Goal: Contribute content: Add original content to the website for others to see

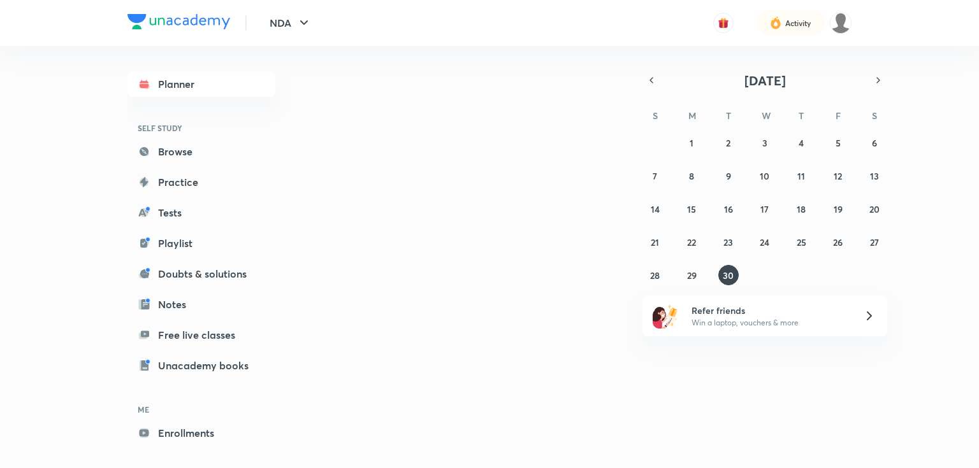
click at [841, 35] on div "Activity" at bounding box center [793, 22] width 118 height 25
click at [841, 23] on img at bounding box center [841, 23] width 22 height 22
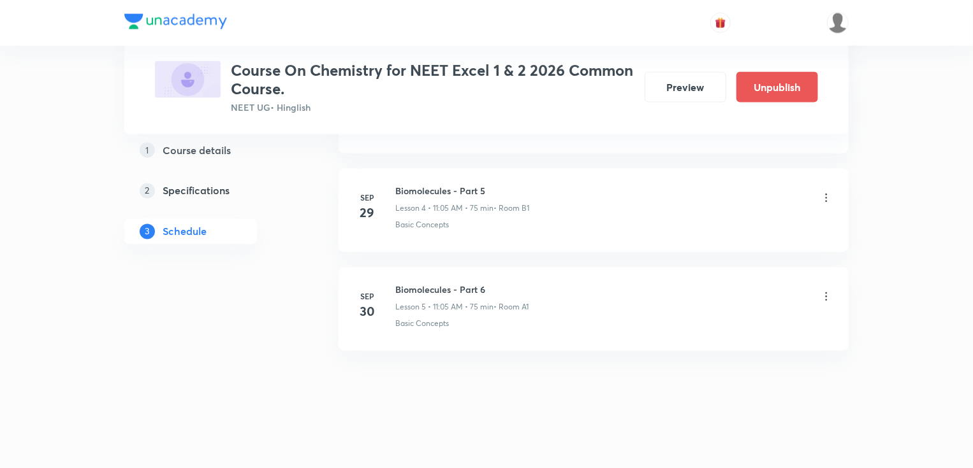
scroll to position [1061, 0]
click at [824, 293] on icon at bounding box center [826, 297] width 13 height 13
click at [732, 353] on li "Delete" at bounding box center [762, 351] width 140 height 24
click at [707, 447] on button "Delete" at bounding box center [670, 441] width 112 height 31
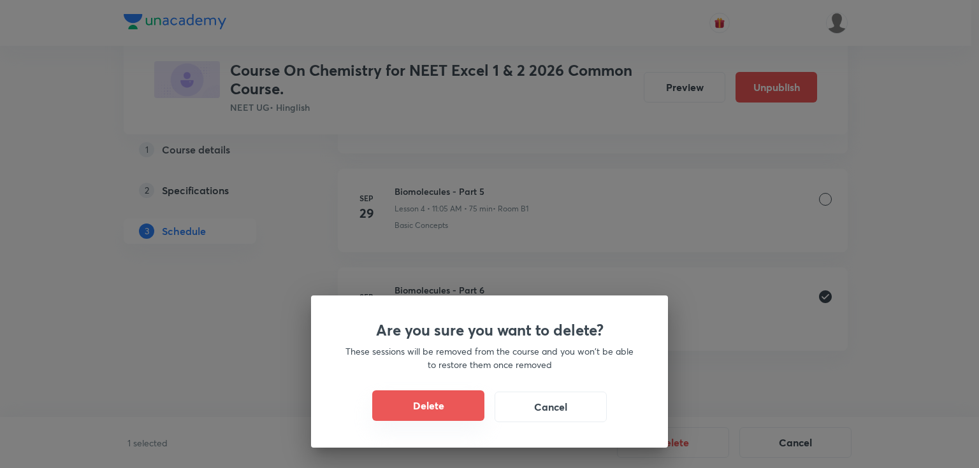
click at [419, 402] on button "Delete" at bounding box center [428, 406] width 112 height 31
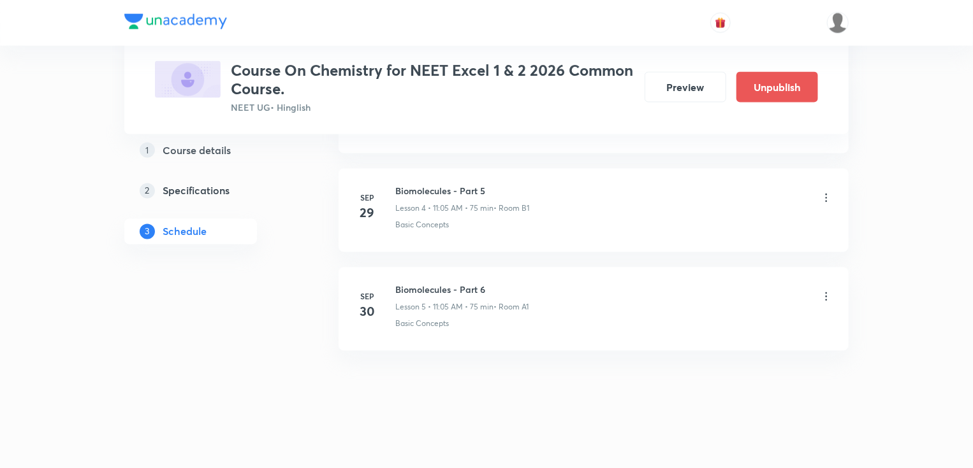
scroll to position [961, 0]
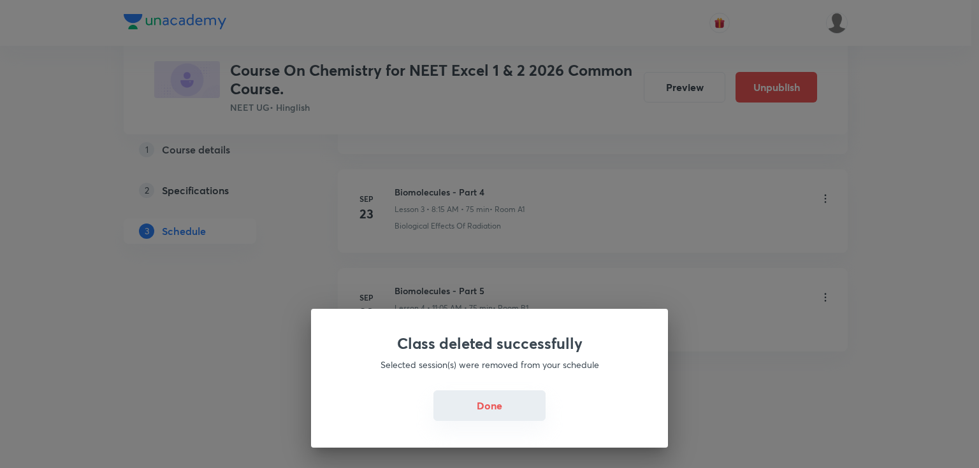
click at [465, 401] on button "Done" at bounding box center [489, 406] width 112 height 31
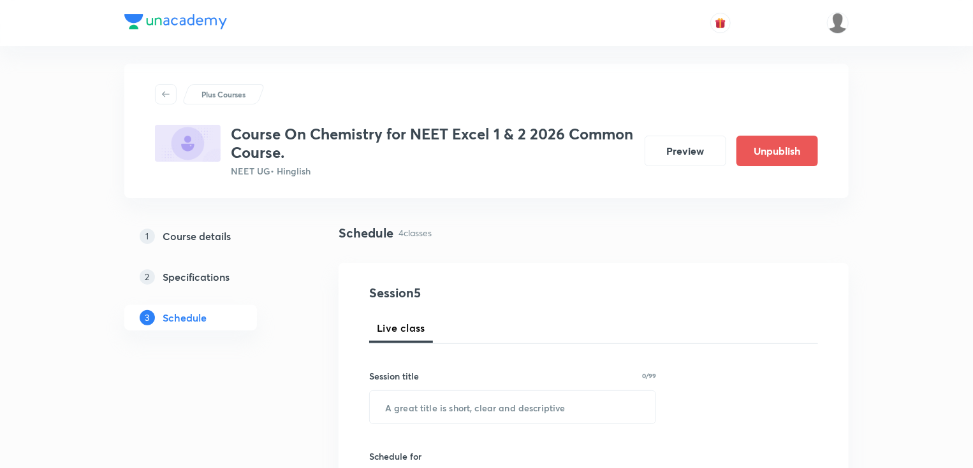
scroll to position [0, 0]
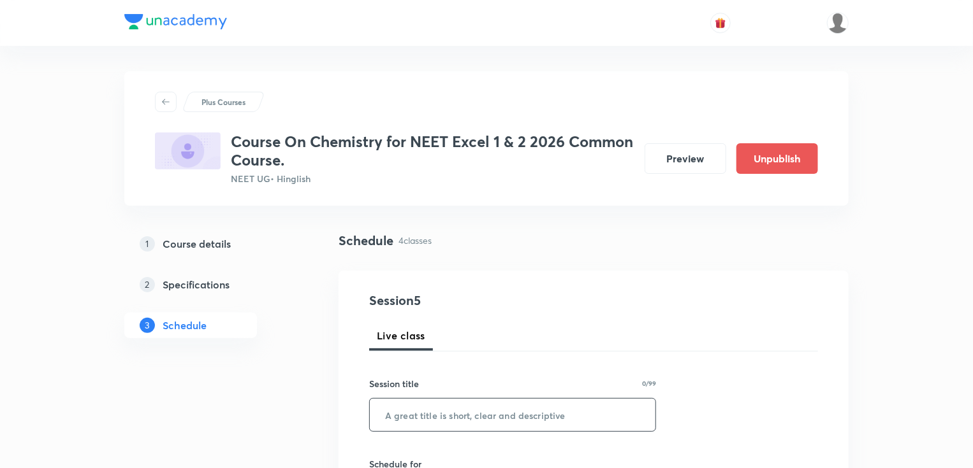
click at [515, 425] on input "text" at bounding box center [513, 415] width 286 height 33
type input "s"
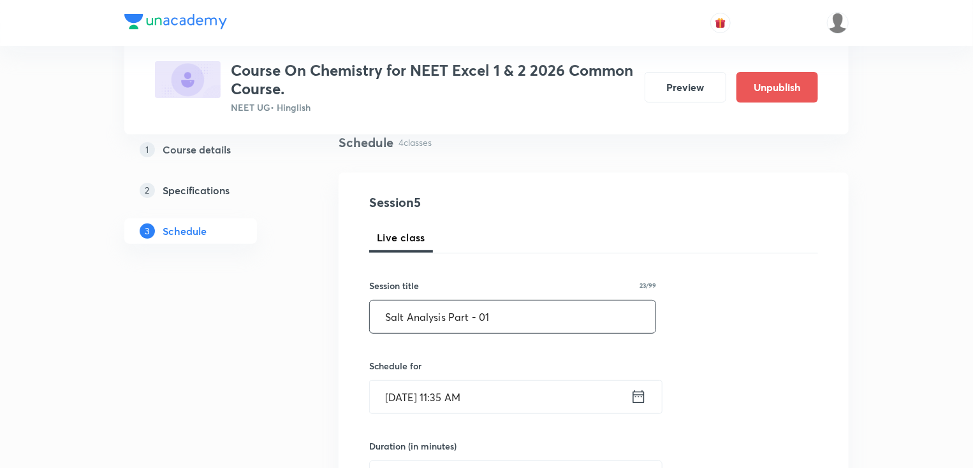
scroll to position [153, 0]
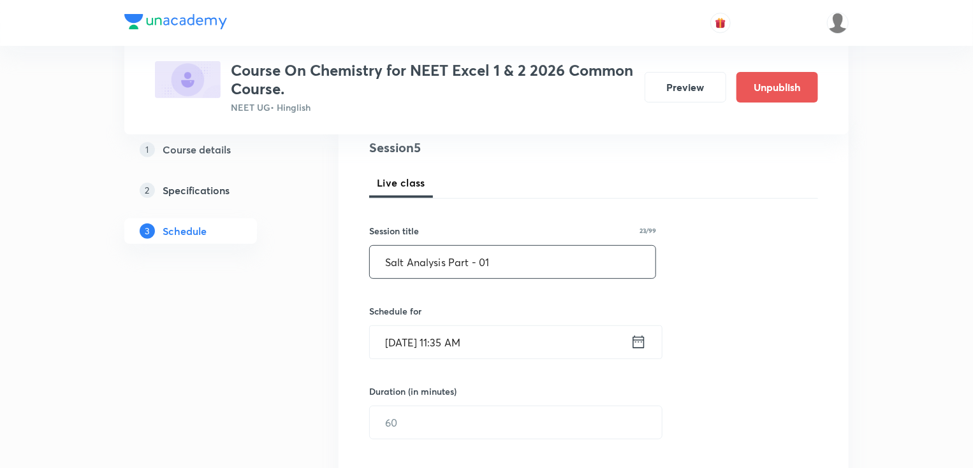
type input "Salt Analysis Part - 01"
click at [640, 339] on icon at bounding box center [638, 342] width 16 height 18
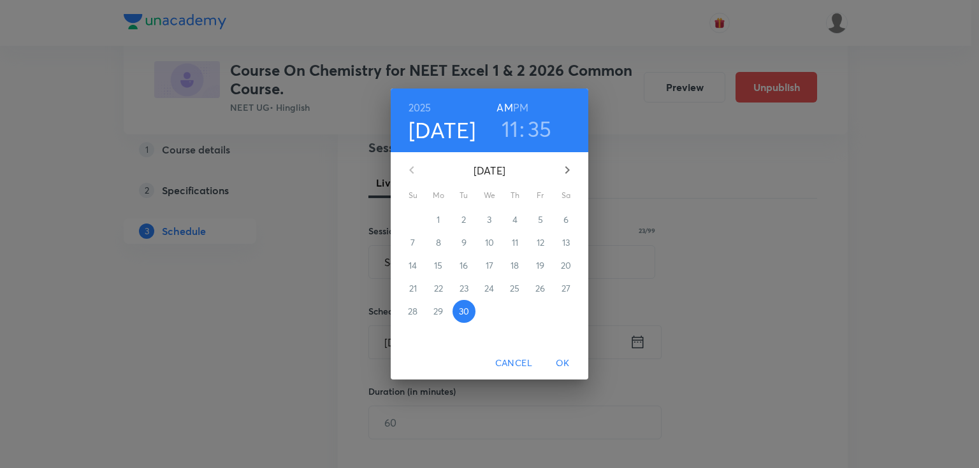
click at [534, 128] on h3 "35" at bounding box center [540, 128] width 24 height 27
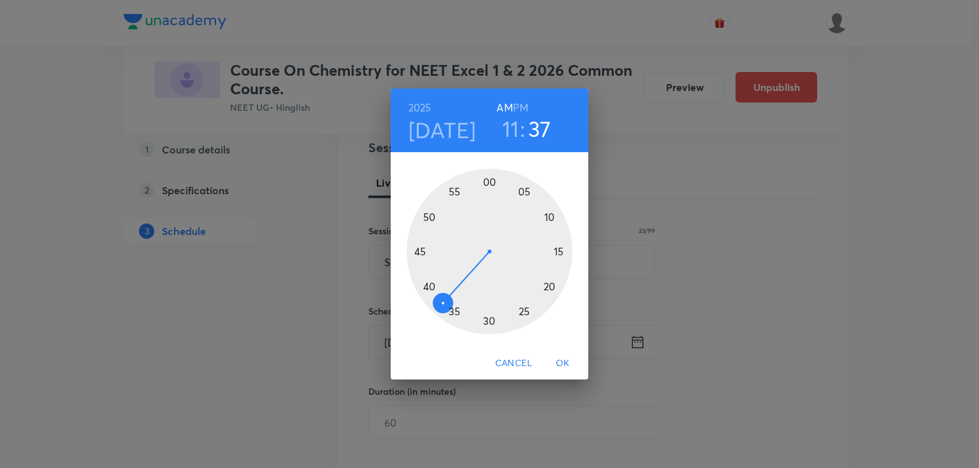
drag, startPoint x: 449, startPoint y: 309, endPoint x: 440, endPoint y: 311, distance: 8.5
click at [440, 311] on div at bounding box center [490, 252] width 166 height 166
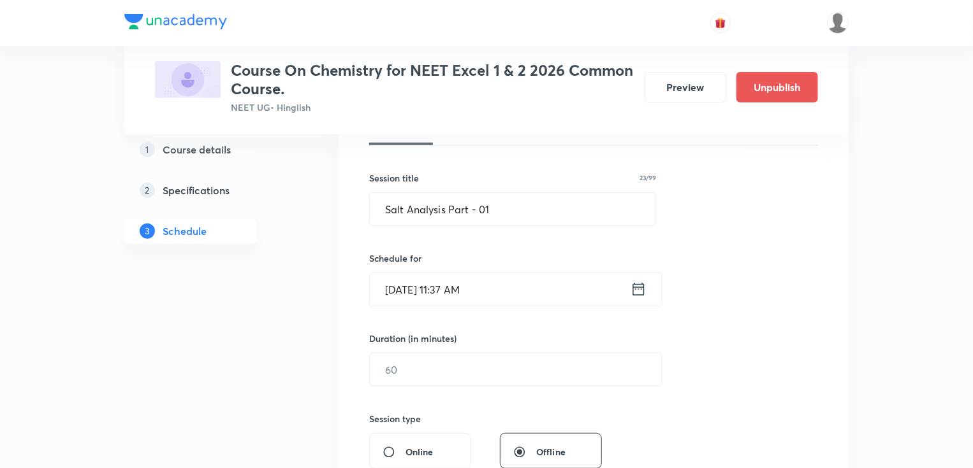
scroll to position [306, 0]
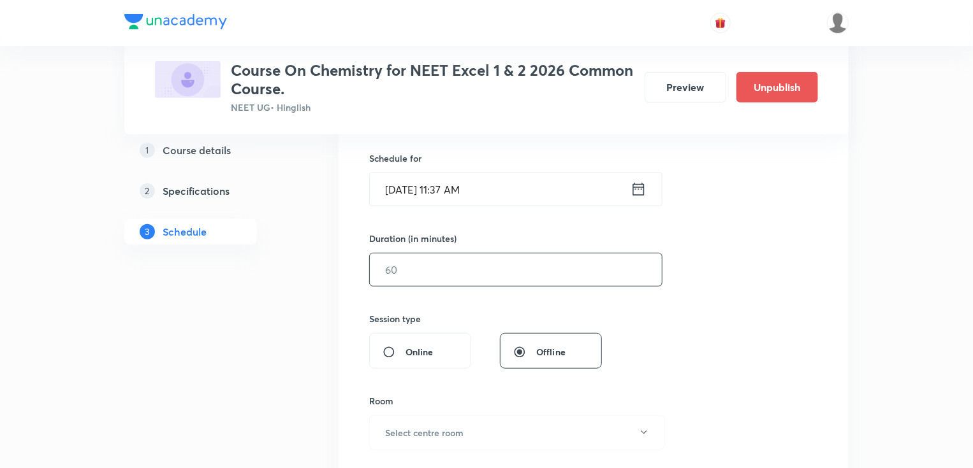
click at [451, 273] on input "text" at bounding box center [516, 270] width 292 height 33
type input "60"
click at [440, 430] on h6 "Select centre room" at bounding box center [424, 432] width 78 height 13
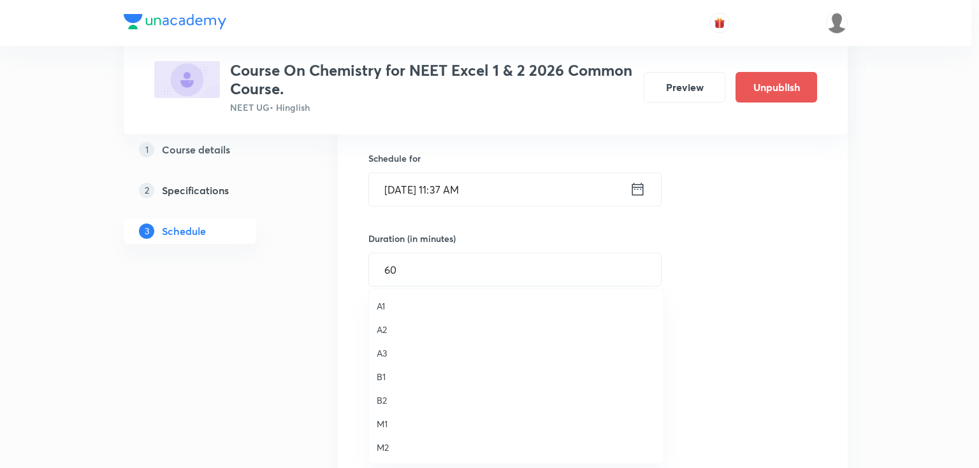
click at [402, 308] on span "A1" at bounding box center [516, 306] width 279 height 13
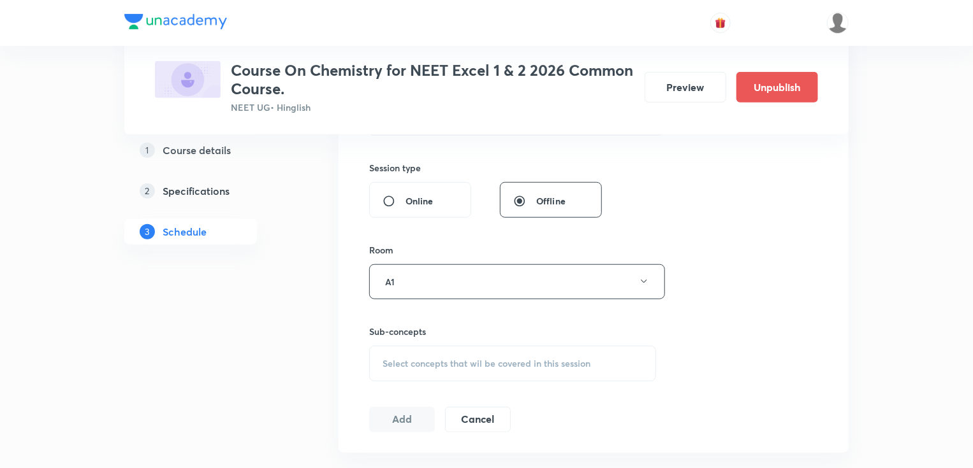
scroll to position [459, 0]
click at [548, 360] on span "Select concepts that wil be covered in this session" at bounding box center [486, 362] width 208 height 10
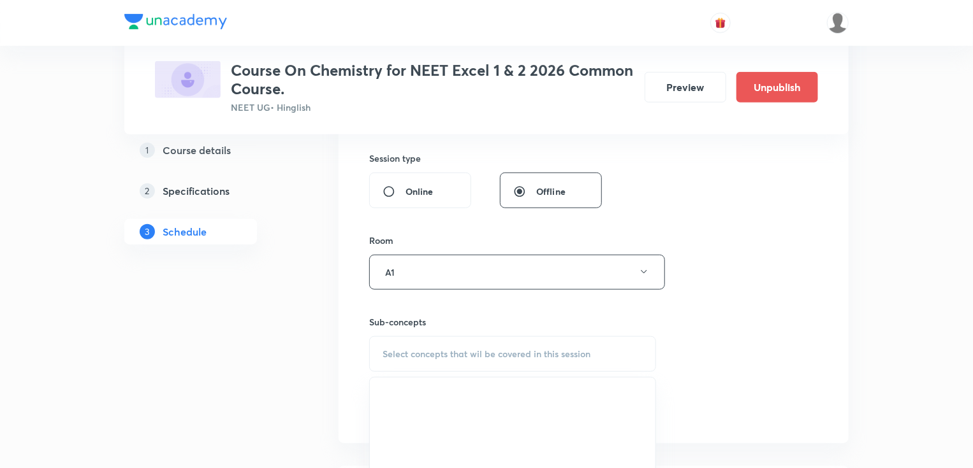
scroll to position [561, 0]
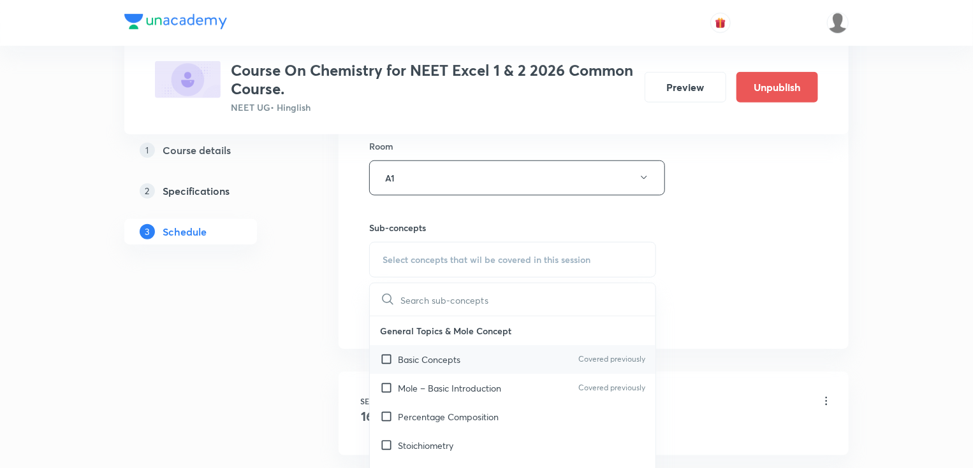
click at [396, 358] on input "checkbox" at bounding box center [389, 359] width 18 height 13
click at [280, 344] on div "1 Course details 2 Specifications 3 Schedule" at bounding box center [210, 259] width 173 height 1179
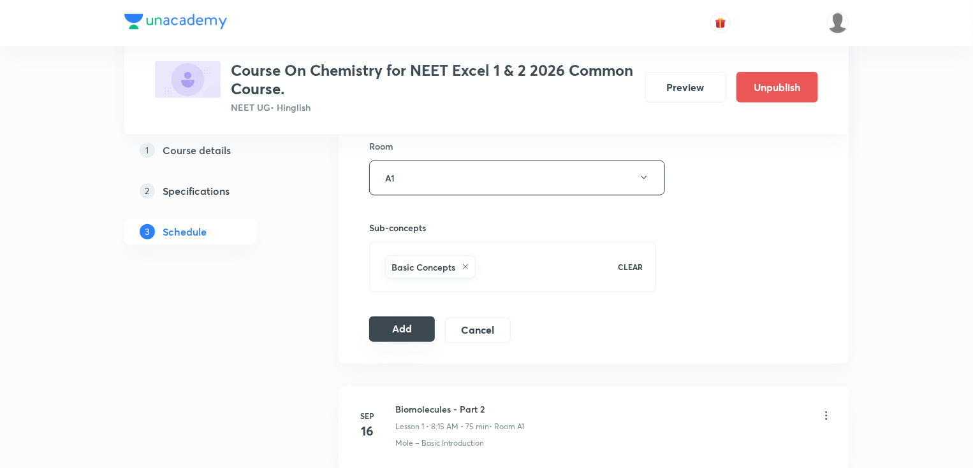
click at [400, 325] on button "Add" at bounding box center [402, 329] width 66 height 25
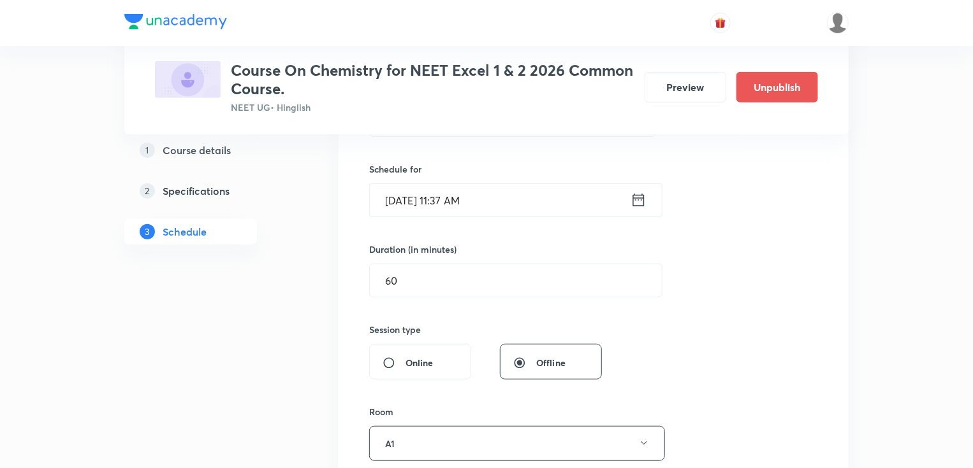
scroll to position [204, 0]
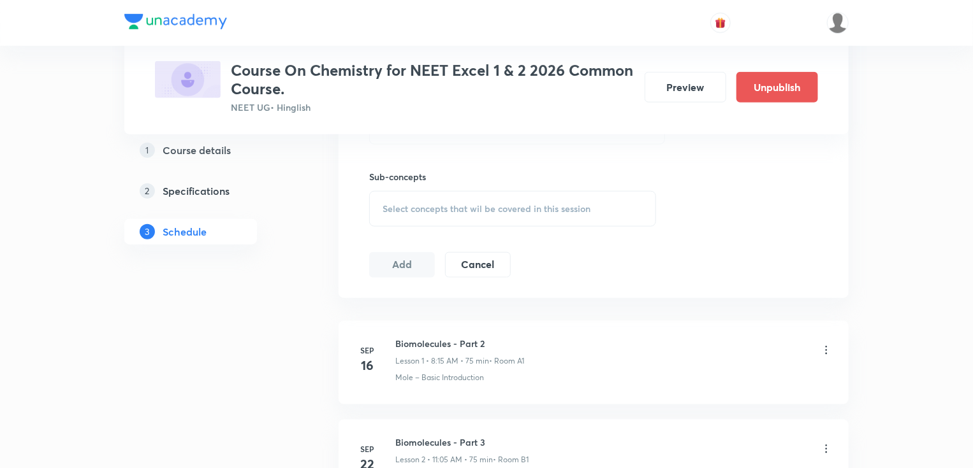
scroll to position [1061, 0]
